Goal: Find contact information: Find contact information

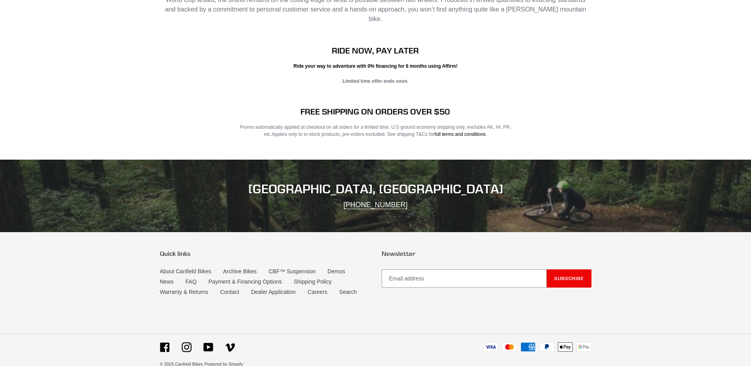
scroll to position [1605, 0]
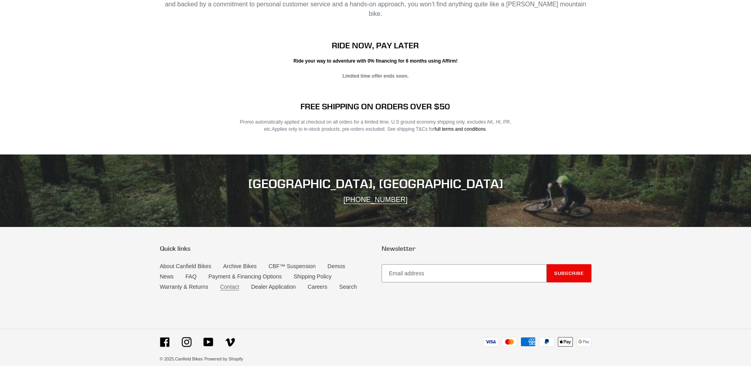
click at [232, 283] on link "Contact" at bounding box center [229, 286] width 19 height 7
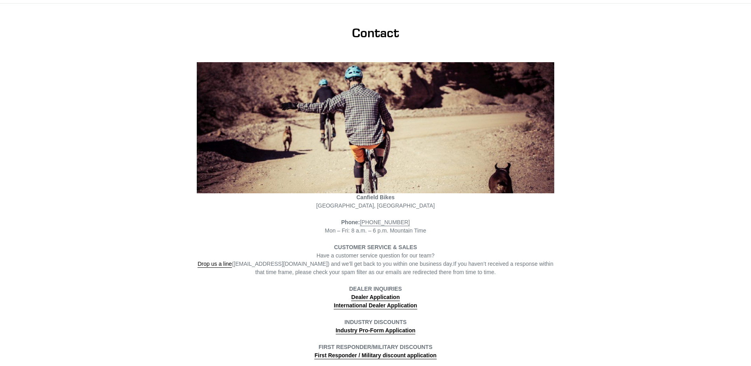
scroll to position [92, 0]
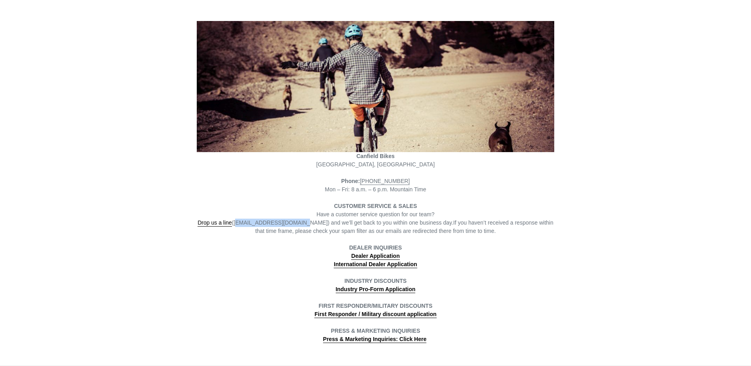
drag, startPoint x: 297, startPoint y: 223, endPoint x: 240, endPoint y: 226, distance: 57.0
click at [240, 226] on span "Drop us a line (info@canfieldbikes.com) and we’ll get back to you within one bu…" at bounding box center [326, 222] width 256 height 7
copy span "info@canfieldbikes.com"
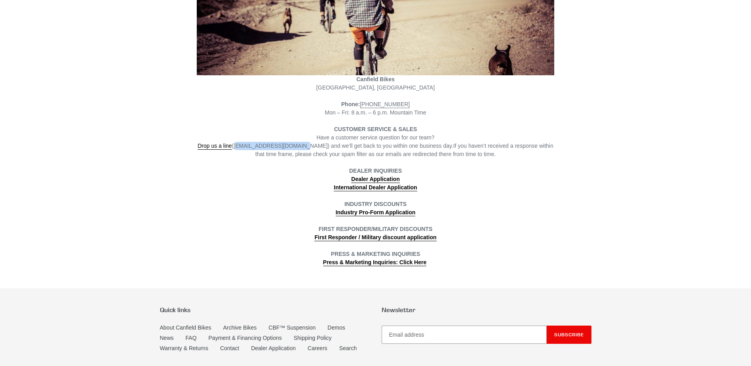
scroll to position [224, 0]
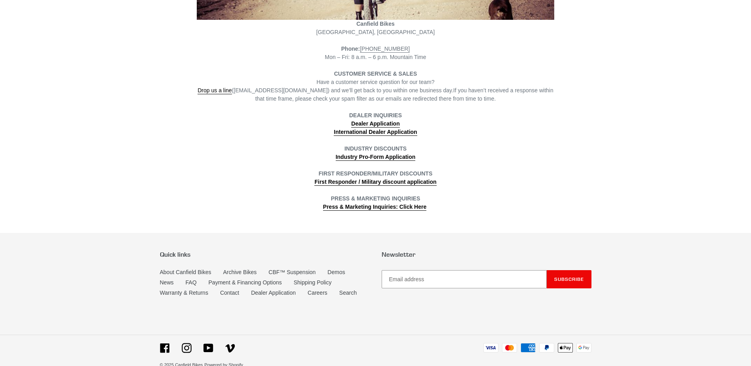
click at [329, 95] on div "Have a customer service question for our team? Drop us a line (info@canfieldbik…" at bounding box center [375, 90] width 357 height 25
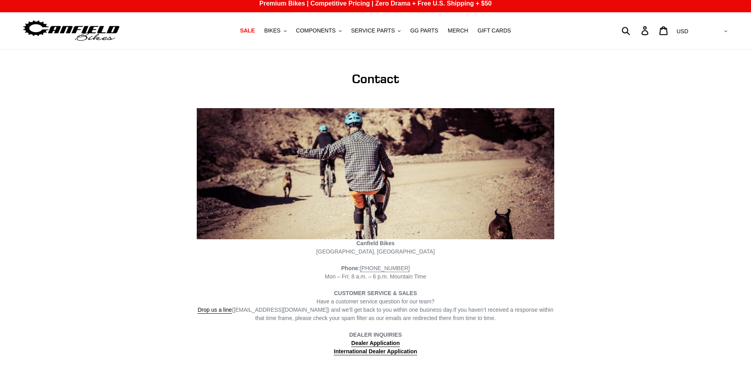
scroll to position [0, 0]
